Goal: Task Accomplishment & Management: Manage account settings

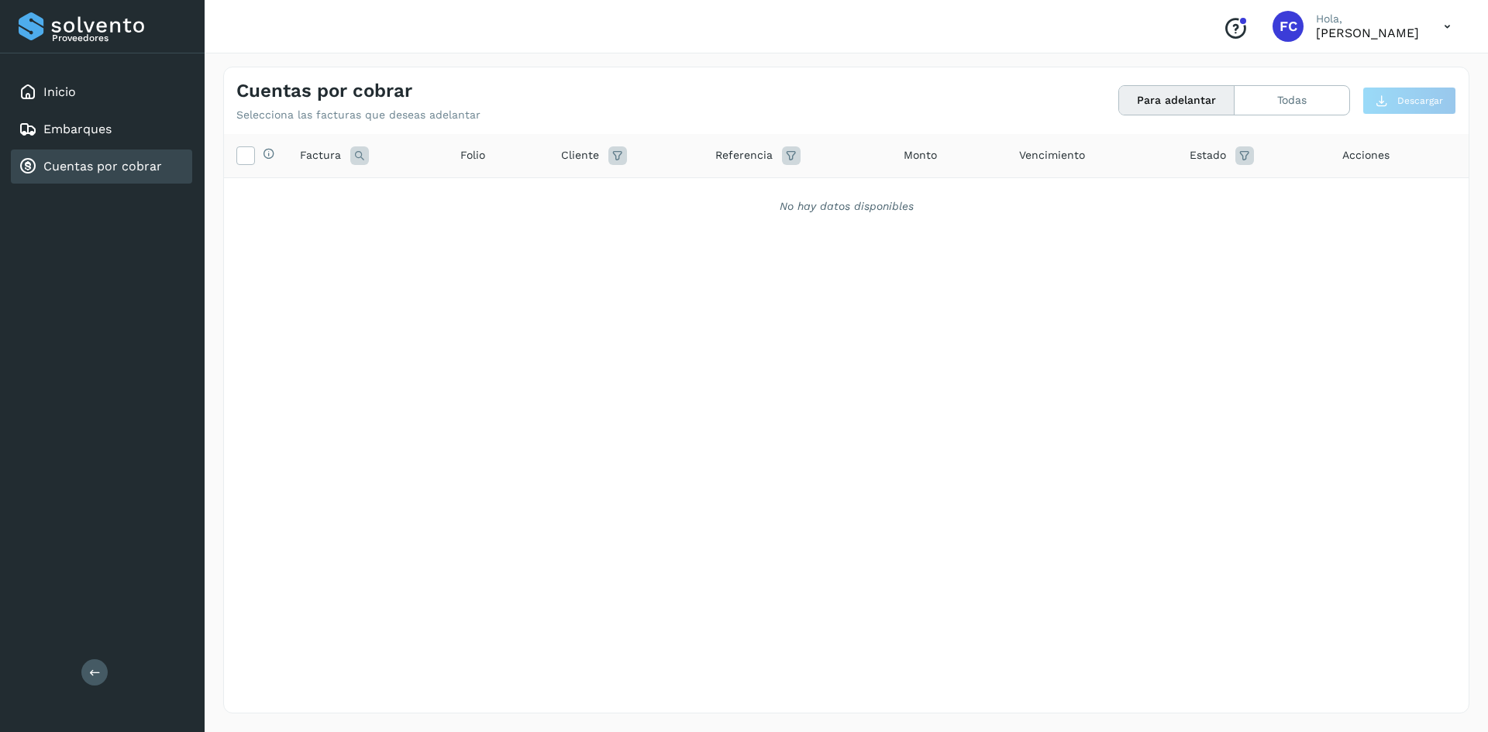
click at [143, 174] on div "Cuentas por cobrar" at bounding box center [90, 166] width 143 height 19
click at [121, 157] on div "Cuentas por cobrar" at bounding box center [90, 166] width 143 height 19
click at [688, 436] on div "Selecciona todas las facturas disponibles para adelanto Factura Folio Cliente R…" at bounding box center [846, 391] width 1245 height 515
click at [150, 150] on div "Cuentas por cobrar" at bounding box center [101, 167] width 181 height 34
click at [137, 161] on link "Cuentas por cobrar" at bounding box center [102, 166] width 119 height 15
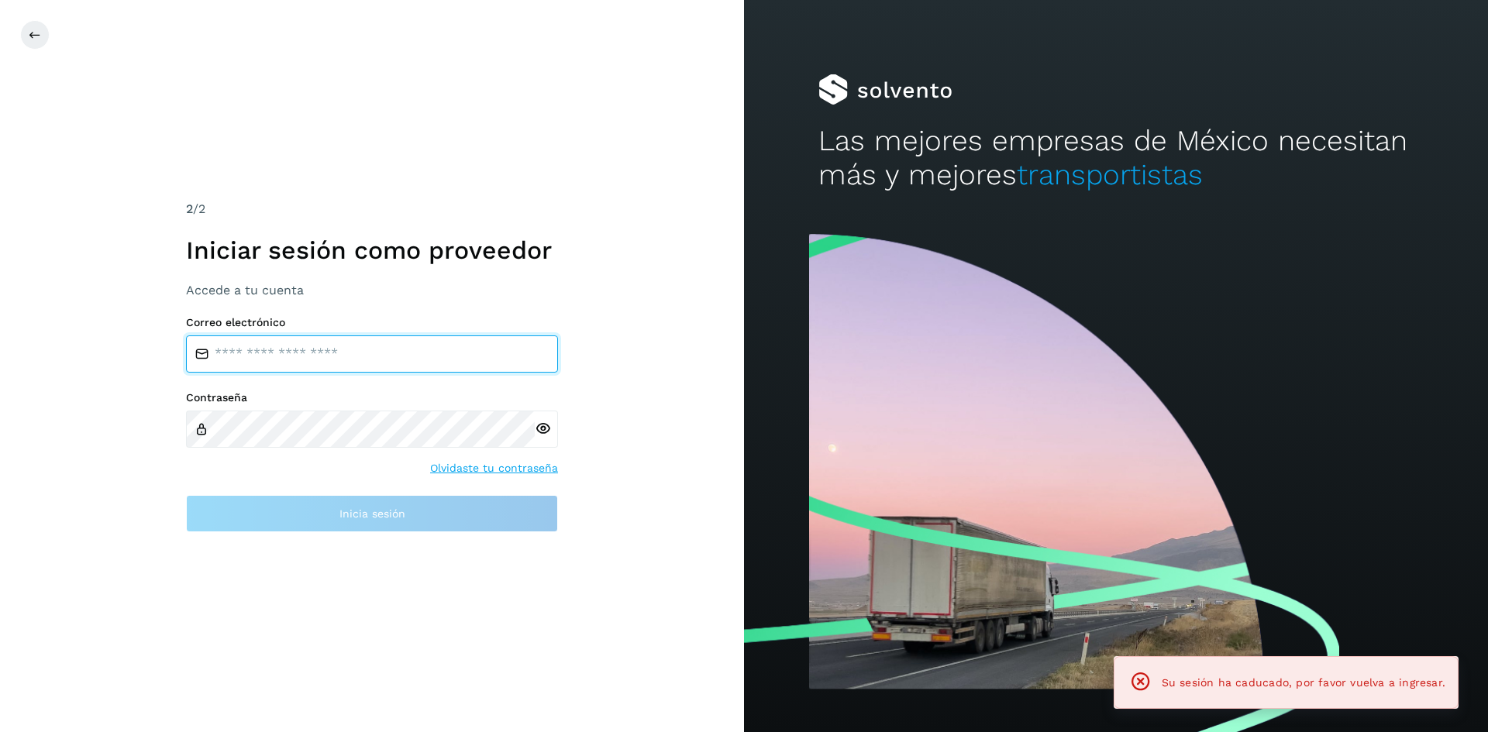
click at [351, 356] on input "email" at bounding box center [372, 354] width 372 height 37
type input "**********"
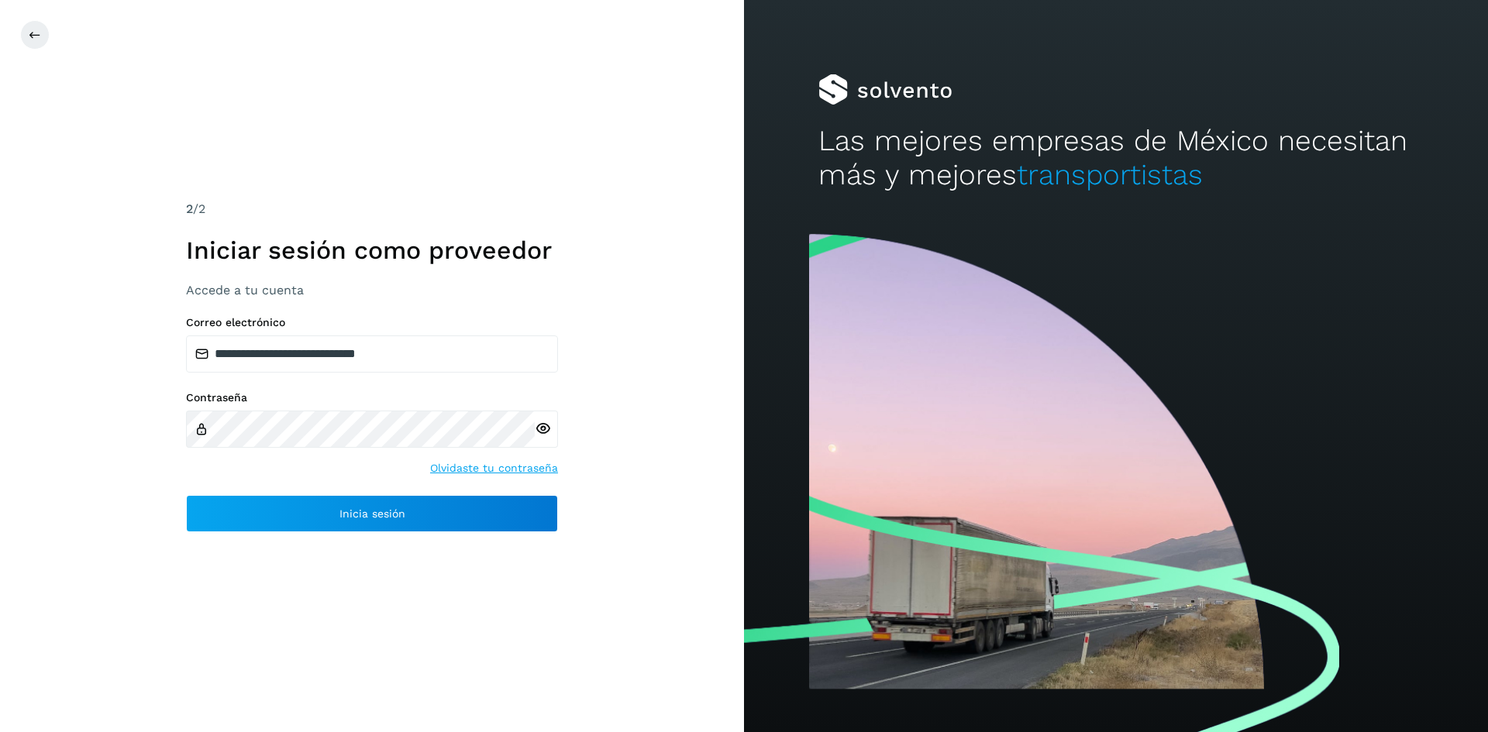
click at [548, 427] on icon at bounding box center [543, 429] width 16 height 16
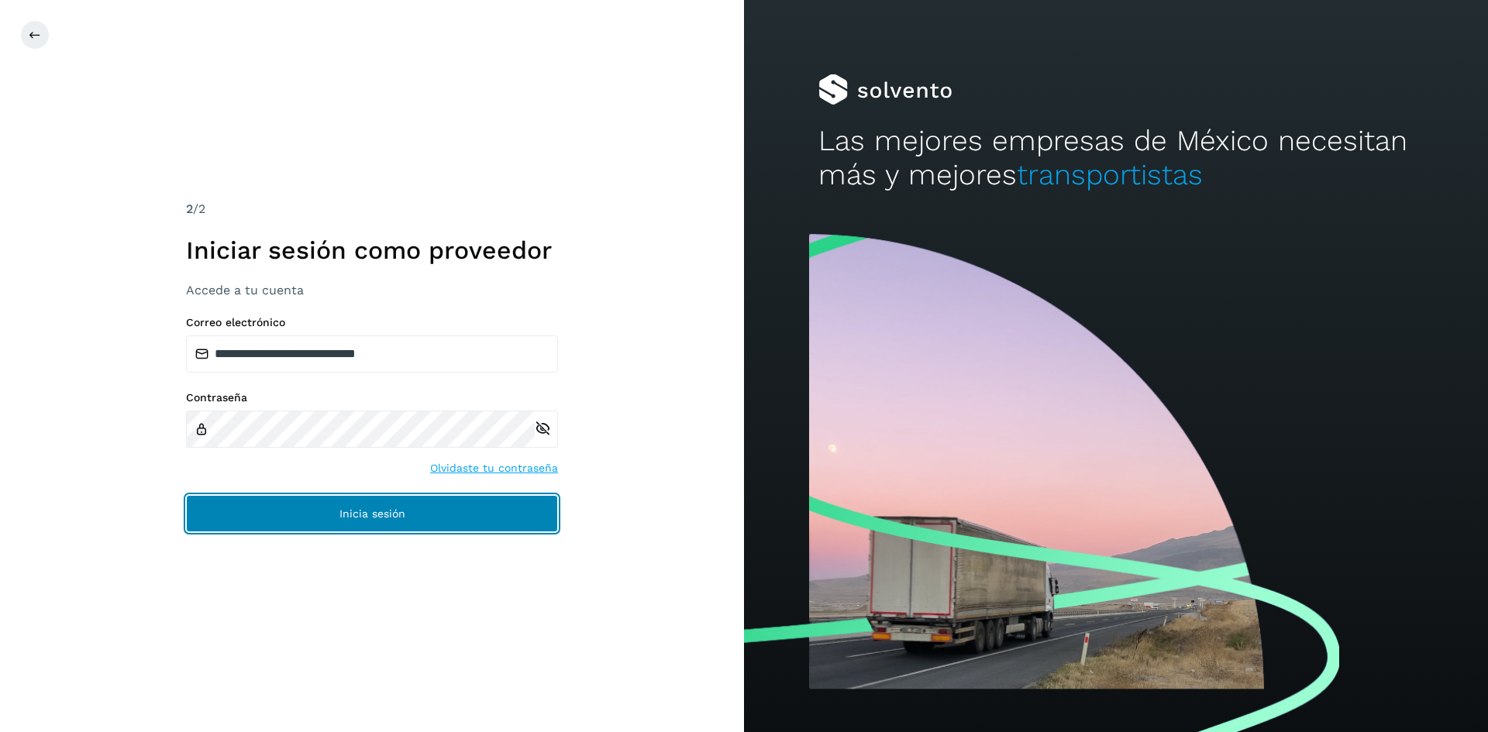
click at [304, 505] on button "Inicia sesión" at bounding box center [372, 513] width 372 height 37
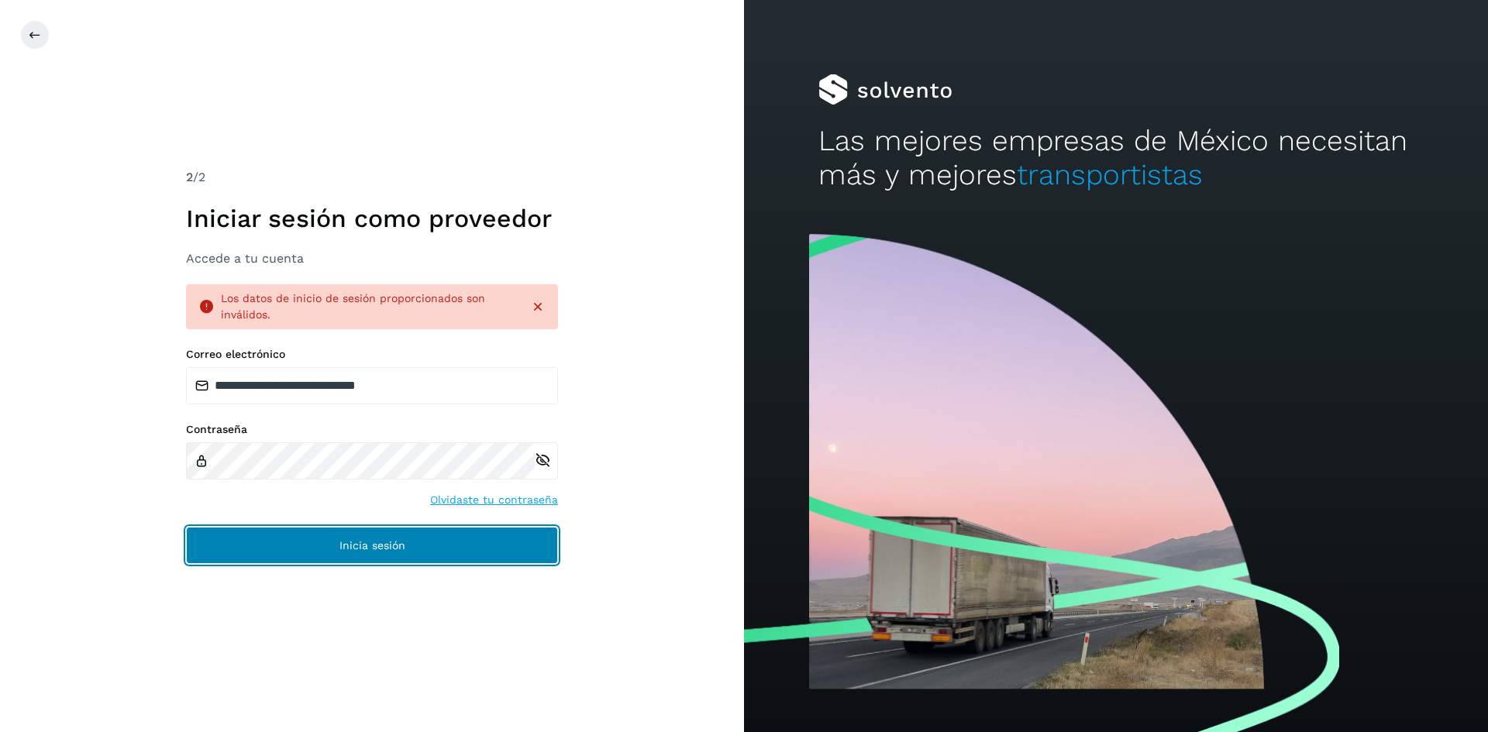
click at [384, 544] on span "Inicia sesión" at bounding box center [372, 545] width 66 height 11
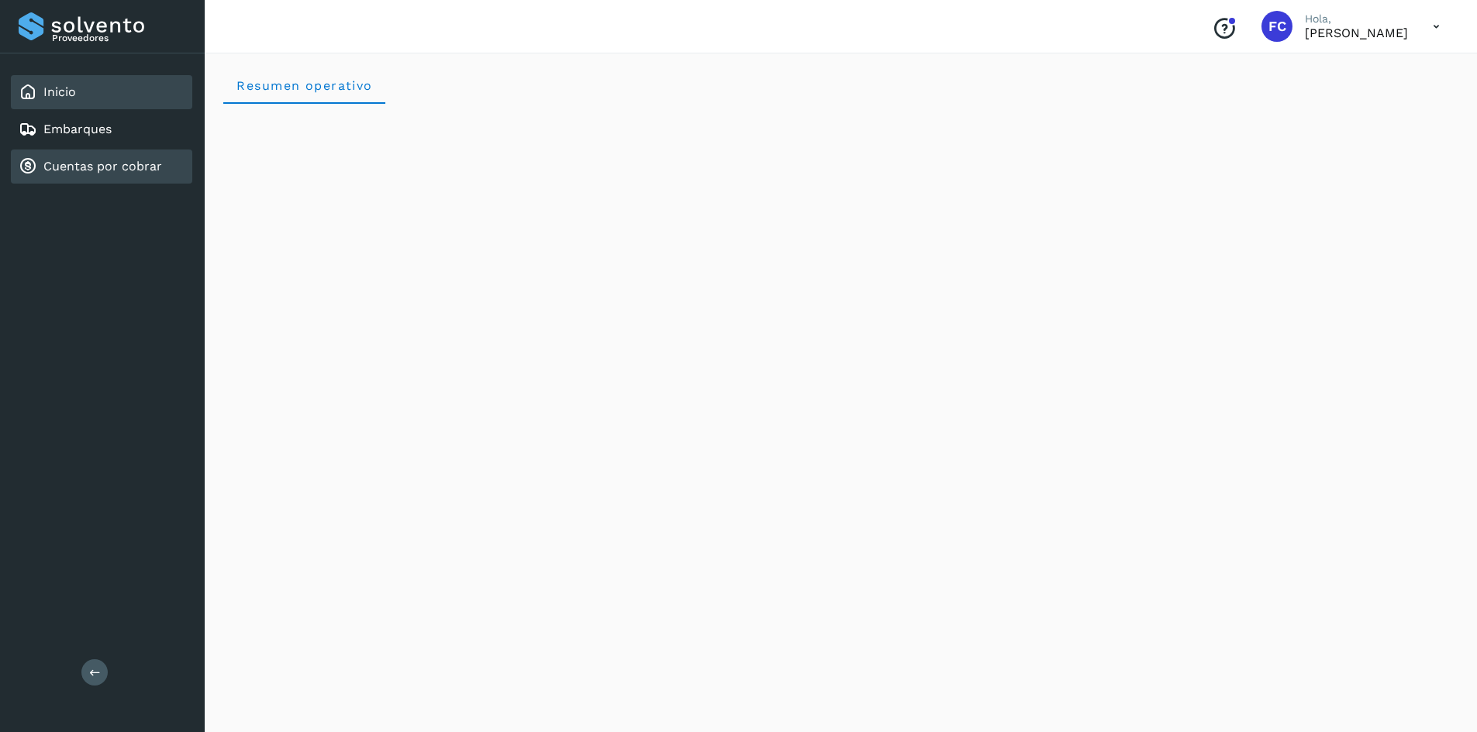
click at [105, 168] on link "Cuentas por cobrar" at bounding box center [102, 166] width 119 height 15
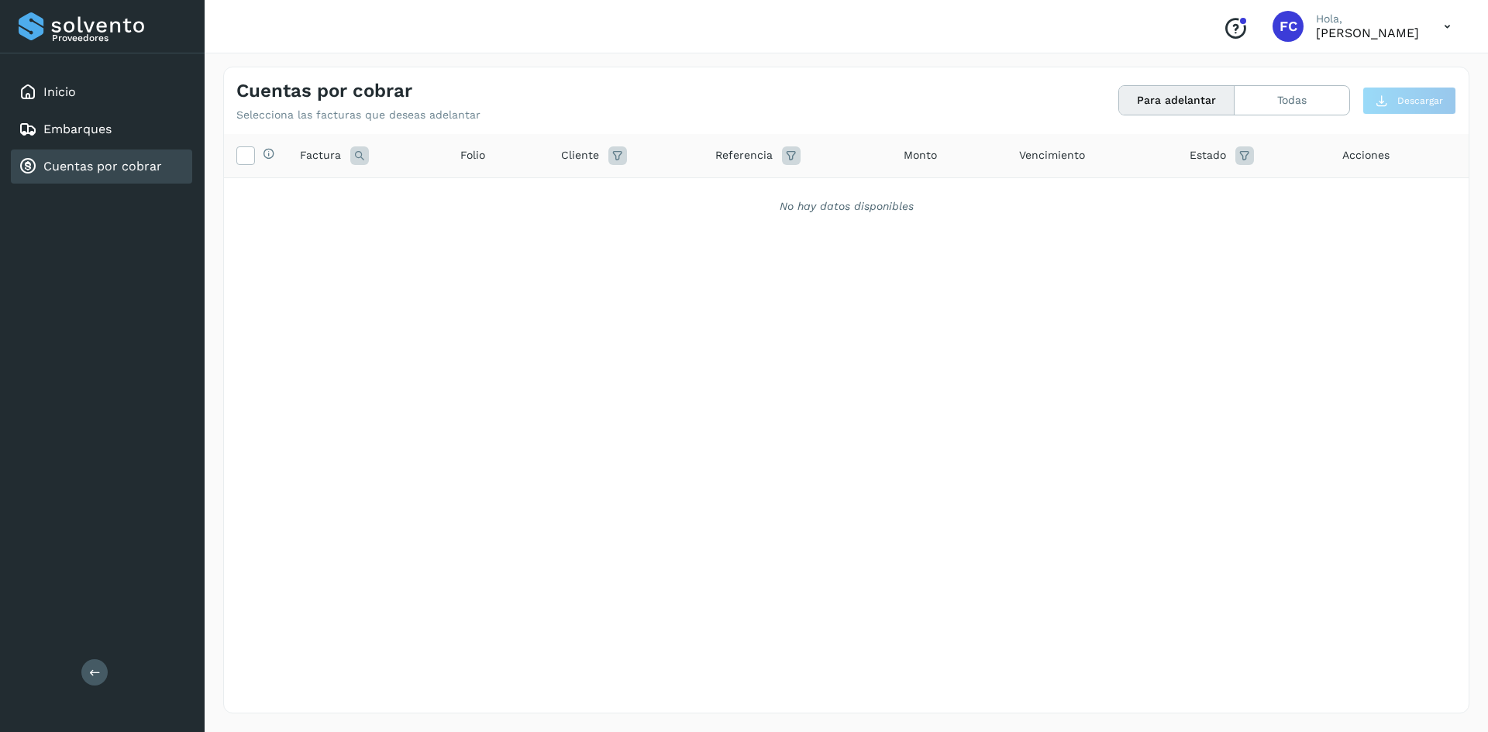
click at [105, 168] on link "Cuentas por cobrar" at bounding box center [102, 166] width 119 height 15
click at [769, 481] on div "Selecciona todas las facturas disponibles para adelanto Factura Folio Cliente R…" at bounding box center [846, 391] width 1245 height 515
